Goal: Information Seeking & Learning: Learn about a topic

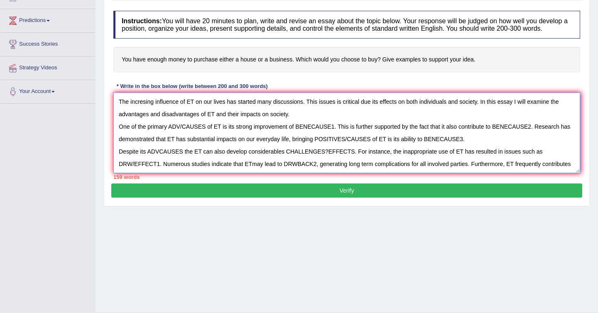
drag, startPoint x: 345, startPoint y: 171, endPoint x: 105, endPoint y: 73, distance: 260.0
click at [104, 73] on div "Practice Writing: Write Essay 7 House or Business Instructions: You will have 2…" at bounding box center [347, 86] width 486 height 239
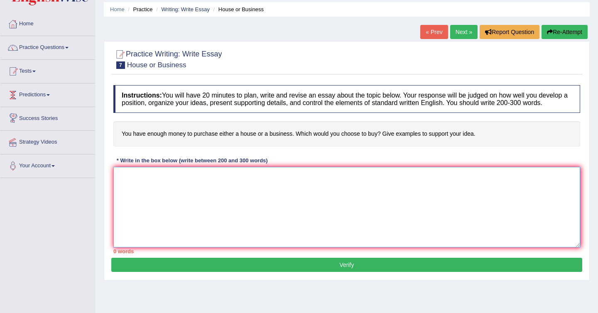
scroll to position [23, 0]
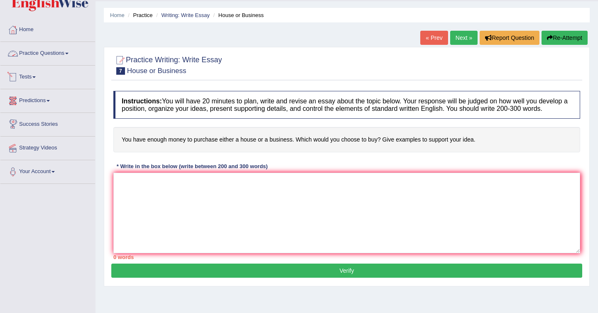
click at [55, 48] on link "Practice Questions" at bounding box center [47, 52] width 95 height 21
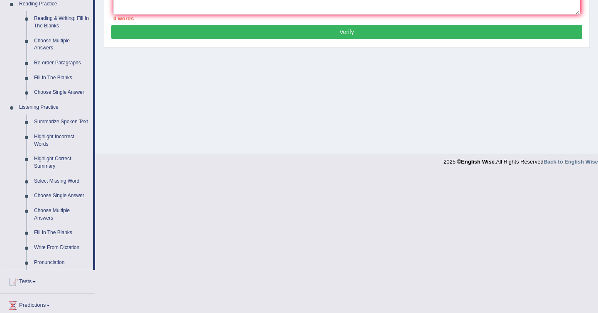
scroll to position [306, 0]
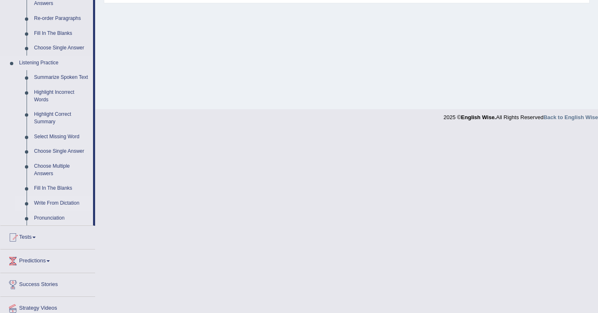
click at [60, 211] on link "Write From Dictation" at bounding box center [61, 203] width 63 height 15
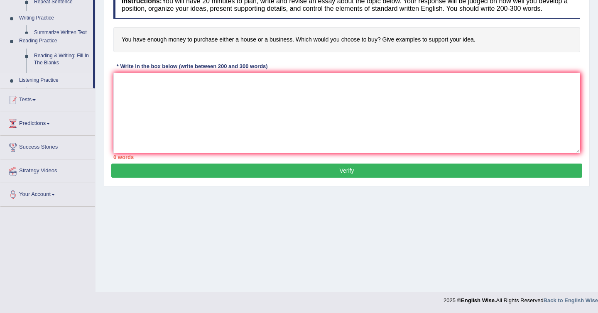
scroll to position [123, 0]
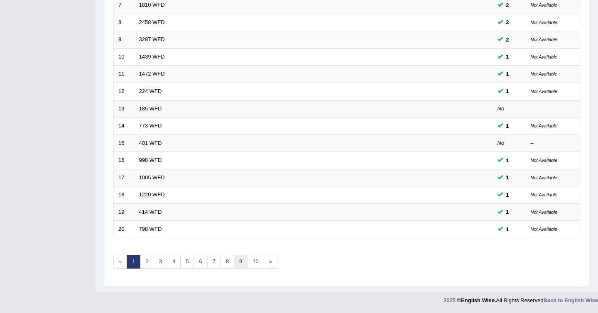
click at [241, 264] on link "9" at bounding box center [241, 262] width 14 height 14
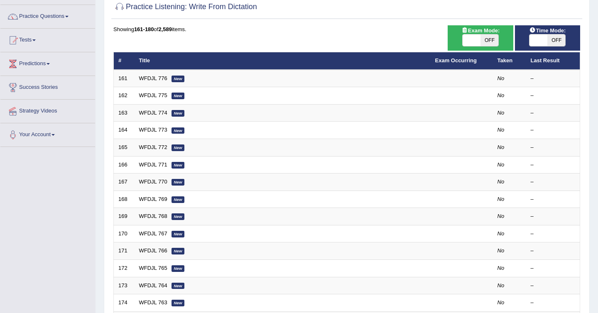
scroll to position [74, 0]
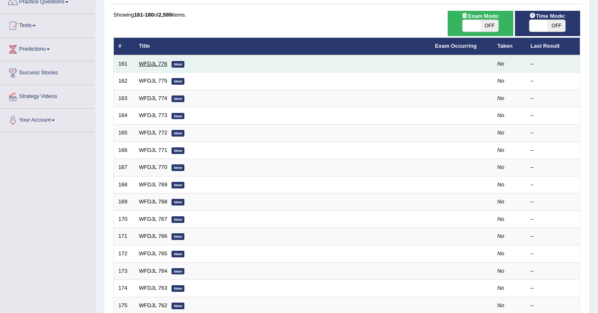
click at [151, 61] on link "WFDJL 776" at bounding box center [153, 64] width 28 height 6
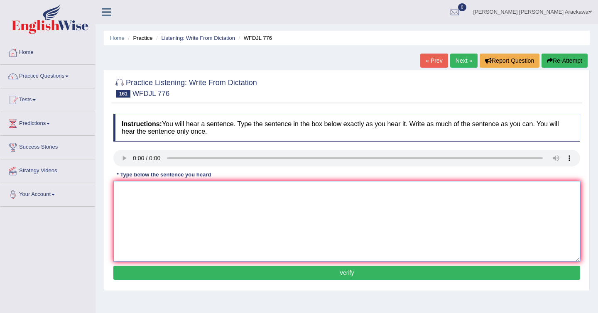
click at [184, 199] on textarea at bounding box center [346, 221] width 466 height 81
click at [199, 191] on textarea "The simnar offer opportunities to discuss ideias." at bounding box center [346, 221] width 466 height 81
click at [270, 190] on textarea "The simnar offer opportunities for students to discuss ideias." at bounding box center [346, 221] width 466 height 81
type textarea "The simnar offer opportunities for students to discuss ideas."
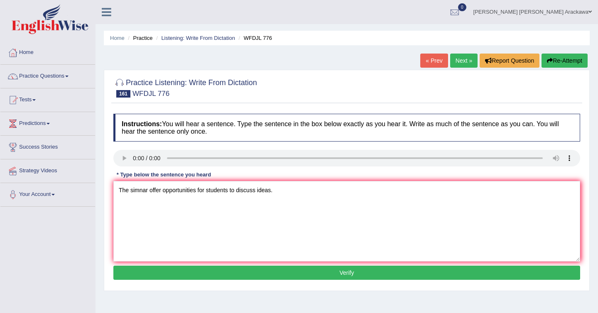
click at [275, 272] on button "Verify" at bounding box center [346, 273] width 466 height 14
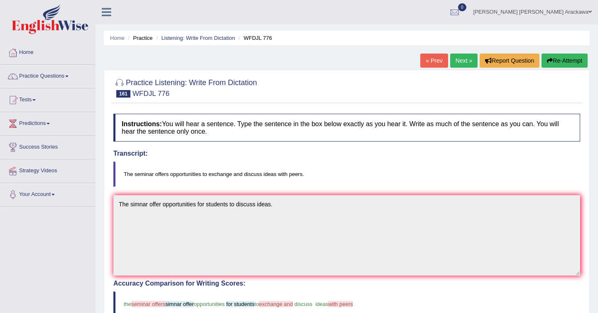
click at [450, 72] on div "Practice Listening: Write From Dictation 161 WFDJL 776 Instructions: You will h…" at bounding box center [347, 290] width 486 height 441
click at [454, 60] on link "Next »" at bounding box center [463, 61] width 27 height 14
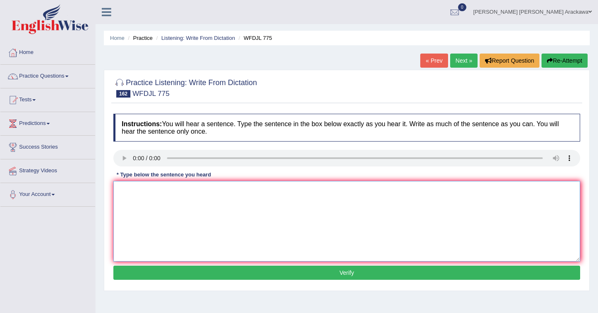
click at [179, 214] on textarea at bounding box center [346, 221] width 466 height 81
click at [193, 195] on textarea at bounding box center [346, 221] width 466 height 81
type textarea "Student union members can shared ideas for police changes."
click at [249, 271] on button "Verify" at bounding box center [346, 273] width 466 height 14
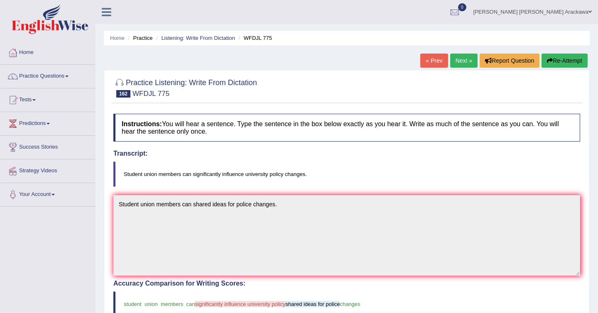
click at [462, 65] on link "Next »" at bounding box center [463, 61] width 27 height 14
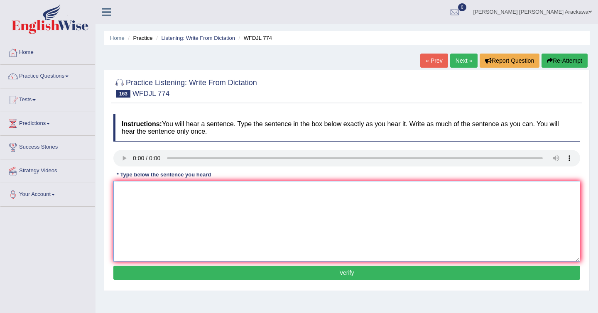
click at [186, 198] on textarea at bounding box center [346, 221] width 466 height 81
click at [215, 190] on textarea "Part of recipe included boliling water to do the mass." at bounding box center [346, 221] width 466 height 81
type textarea "Part of recipe included boliling water to do the mass."
click at [265, 275] on button "Verify" at bounding box center [346, 273] width 466 height 14
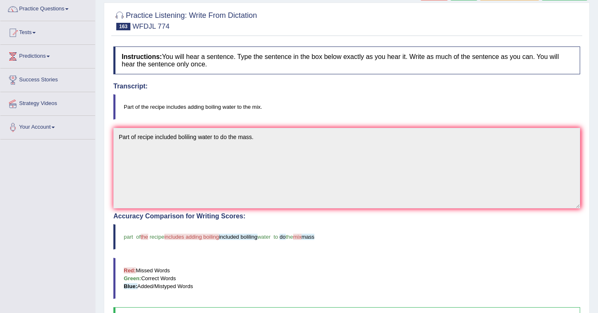
scroll to position [33, 0]
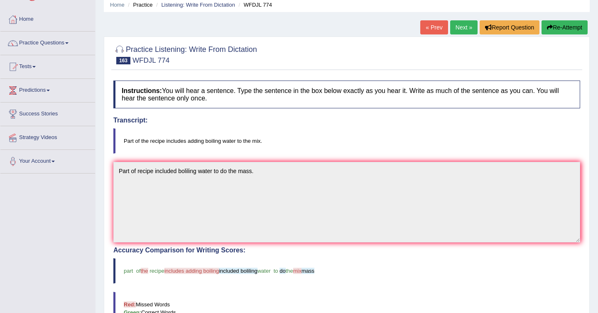
click at [458, 28] on link "Next »" at bounding box center [463, 27] width 27 height 14
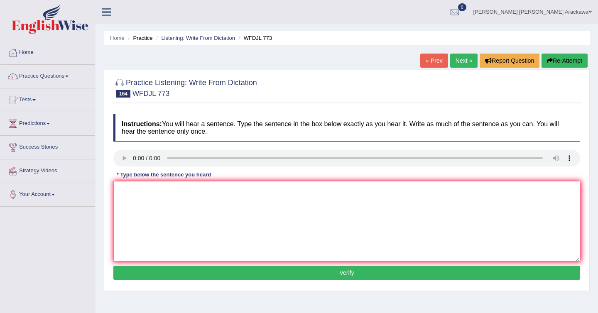
click at [192, 193] on textarea at bounding box center [346, 221] width 466 height 81
click at [122, 190] on textarea "scholloar ships helps students locally and globally" at bounding box center [346, 221] width 466 height 81
click at [139, 189] on textarea "Scholloar ships helps students locally and globally" at bounding box center [346, 221] width 466 height 81
click at [142, 191] on textarea "Schollar ships helps students locally and globally" at bounding box center [346, 221] width 466 height 81
click at [194, 191] on textarea "Schollarships helps students locally and globally" at bounding box center [346, 221] width 466 height 81
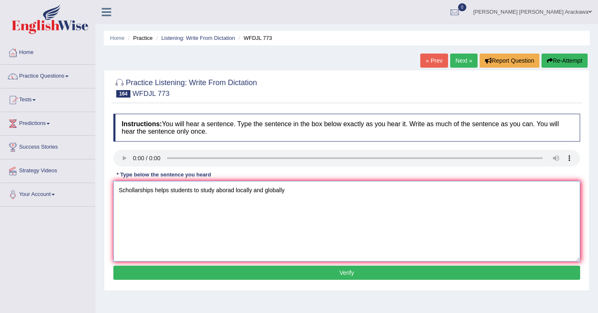
type textarea "Schollarships helps students to study aborad locally and globally"
click at [210, 277] on button "Verify" at bounding box center [346, 273] width 466 height 14
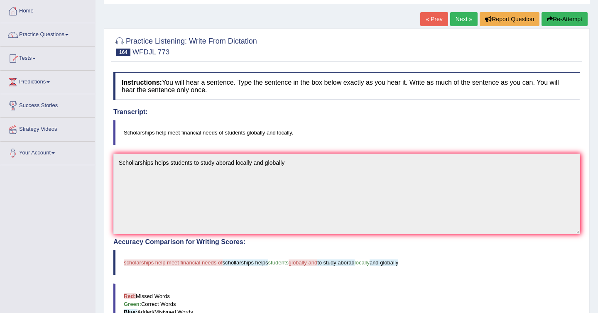
scroll to position [39, 0]
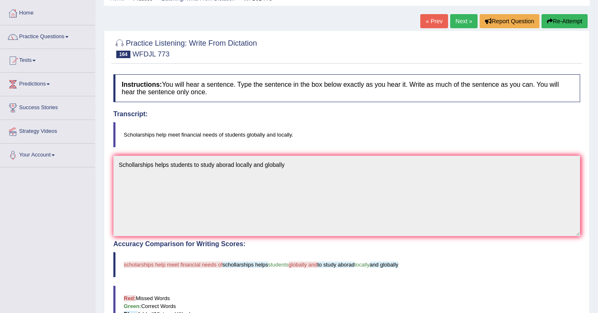
click at [458, 22] on link "Next »" at bounding box center [463, 21] width 27 height 14
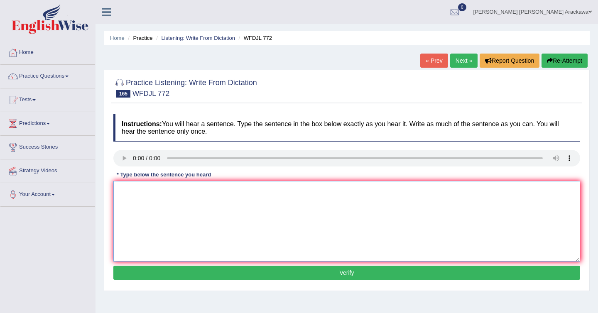
click at [217, 213] on textarea at bounding box center [346, 221] width 466 height 81
click at [204, 190] on textarea "The university website has many additionally sources available." at bounding box center [346, 221] width 466 height 81
type textarea "The university website has many additionally sources available."
click at [270, 272] on button "Verify" at bounding box center [346, 273] width 466 height 14
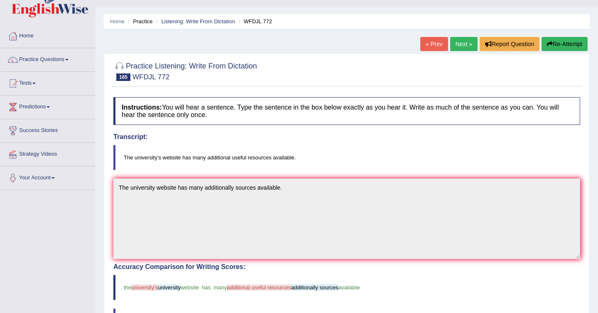
scroll to position [15, 0]
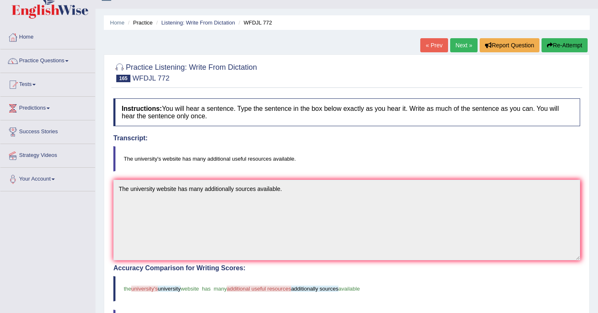
click at [450, 49] on link "Next »" at bounding box center [463, 45] width 27 height 14
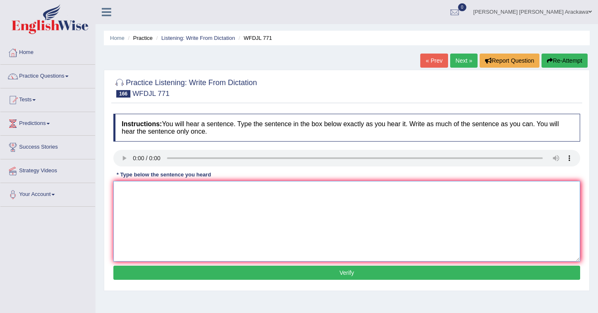
click at [204, 222] on textarea at bounding box center [346, 221] width 466 height 81
type textarea "digital system simplified books"
click at [181, 272] on button "Verify" at bounding box center [346, 273] width 466 height 14
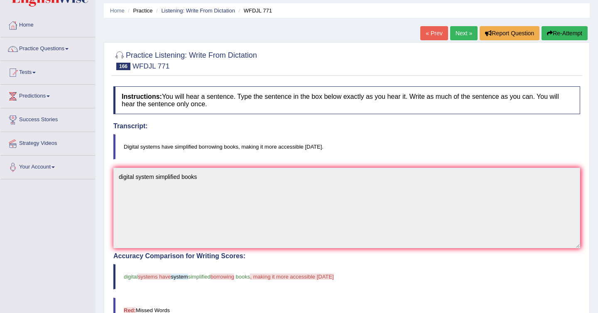
scroll to position [27, 0]
click at [457, 35] on link "Next »" at bounding box center [463, 34] width 27 height 14
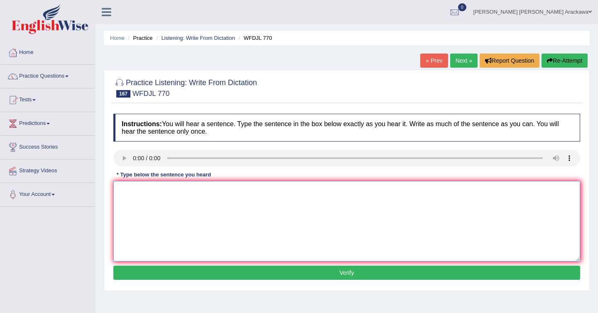
click at [195, 217] on textarea at bounding box center [346, 221] width 466 height 81
click at [170, 192] on textarea "This books discuss impacts on act society." at bounding box center [346, 221] width 466 height 81
click at [209, 193] on textarea "This books discuss many impacts on act society." at bounding box center [346, 221] width 466 height 81
click at [170, 189] on textarea "This books discuss many impacts on act society." at bounding box center [346, 221] width 466 height 81
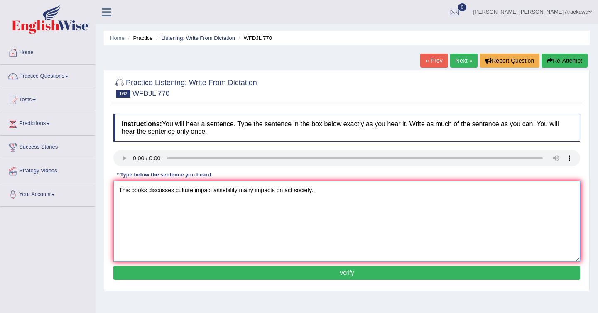
click at [220, 188] on textarea "This books discusses culture impact assebility many impacts on act society." at bounding box center [346, 221] width 466 height 81
type textarea "This books discusses culture impact ascebility many impacts on act society."
click at [308, 279] on button "Verify" at bounding box center [346, 273] width 466 height 14
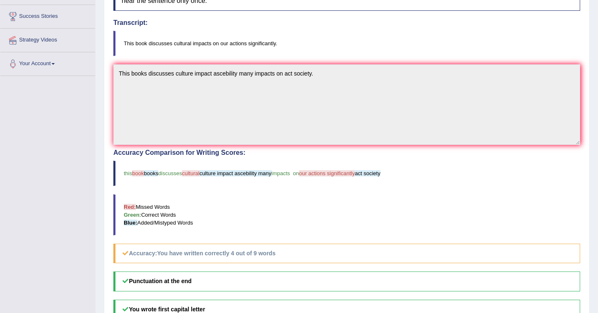
scroll to position [61, 0]
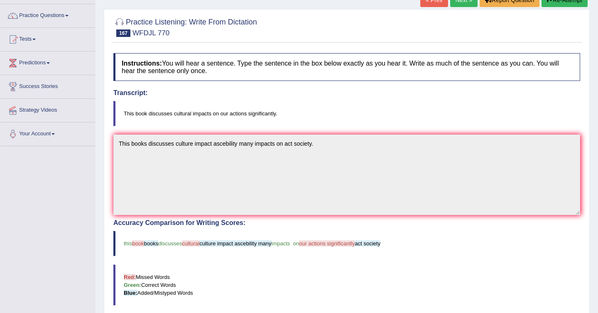
click at [467, 5] on link "Next »" at bounding box center [463, 0] width 27 height 14
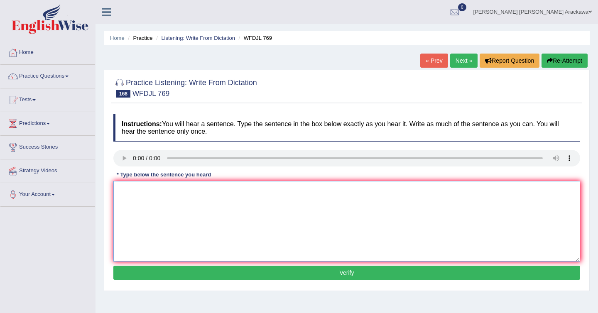
click at [200, 221] on textarea at bounding box center [346, 221] width 466 height 81
type textarea "the concept has necessities evaluations."
click at [199, 270] on button "Verify" at bounding box center [346, 273] width 466 height 14
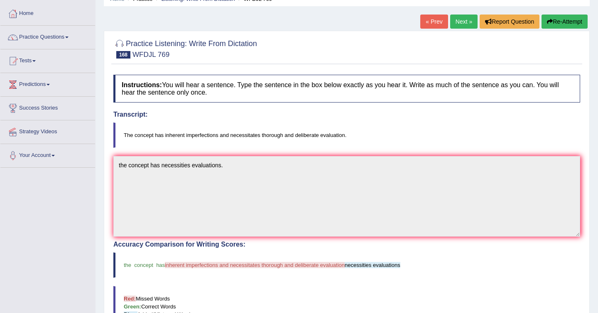
scroll to position [36, 0]
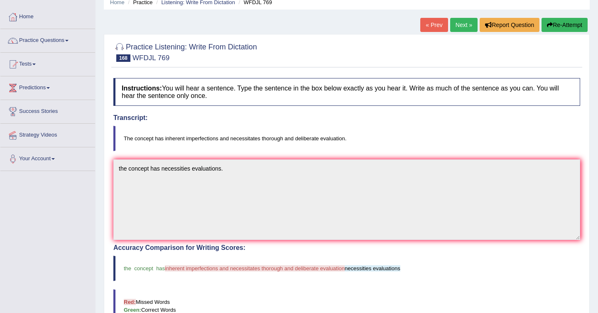
click at [461, 26] on link "Next »" at bounding box center [463, 25] width 27 height 14
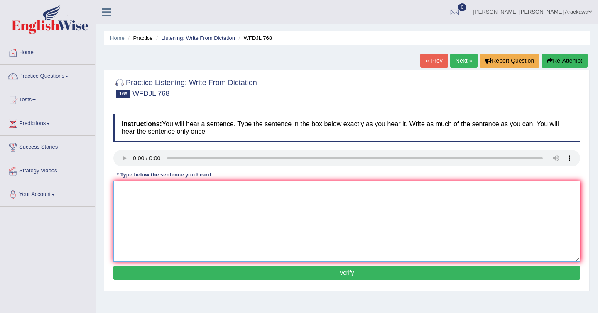
click at [195, 215] on textarea at bounding box center [346, 221] width 466 height 81
click at [159, 210] on textarea at bounding box center [346, 221] width 466 height 81
type textarea "p"
